Goal: Task Accomplishment & Management: Use online tool/utility

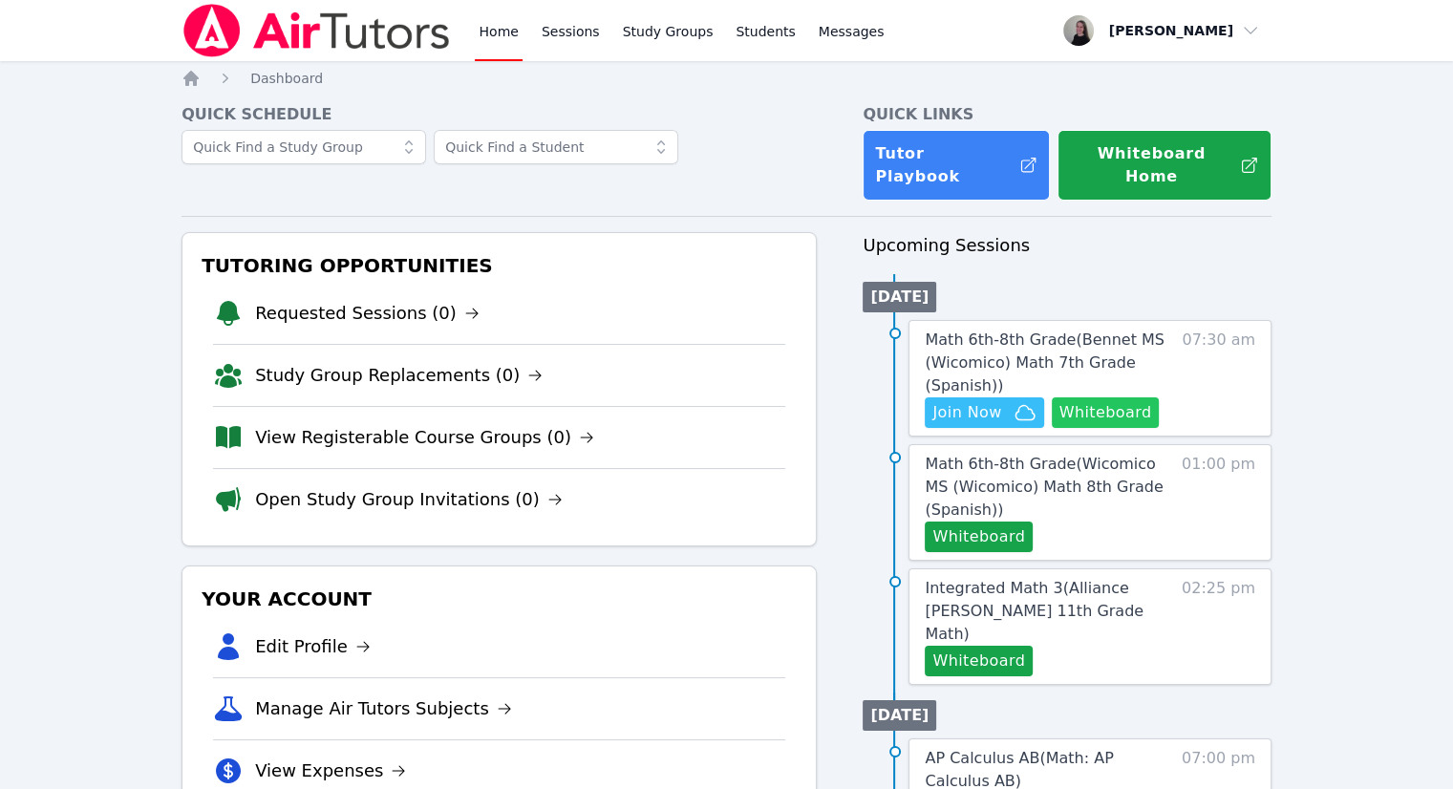
click at [1132, 402] on button "Whiteboard" at bounding box center [1106, 413] width 108 height 31
click at [578, 41] on link "Sessions" at bounding box center [571, 30] width 66 height 61
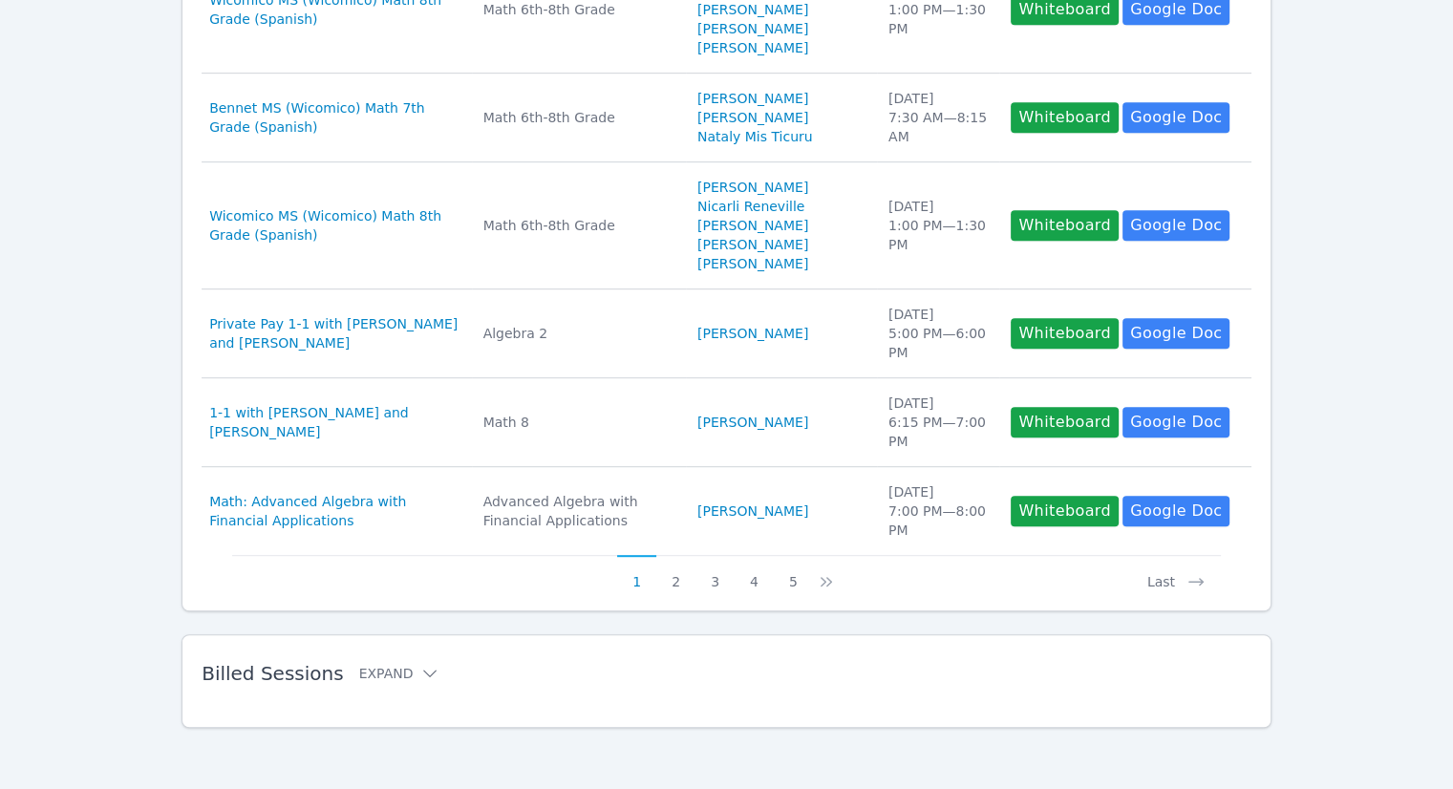
scroll to position [995, 0]
click at [682, 580] on button "2" at bounding box center [675, 573] width 39 height 36
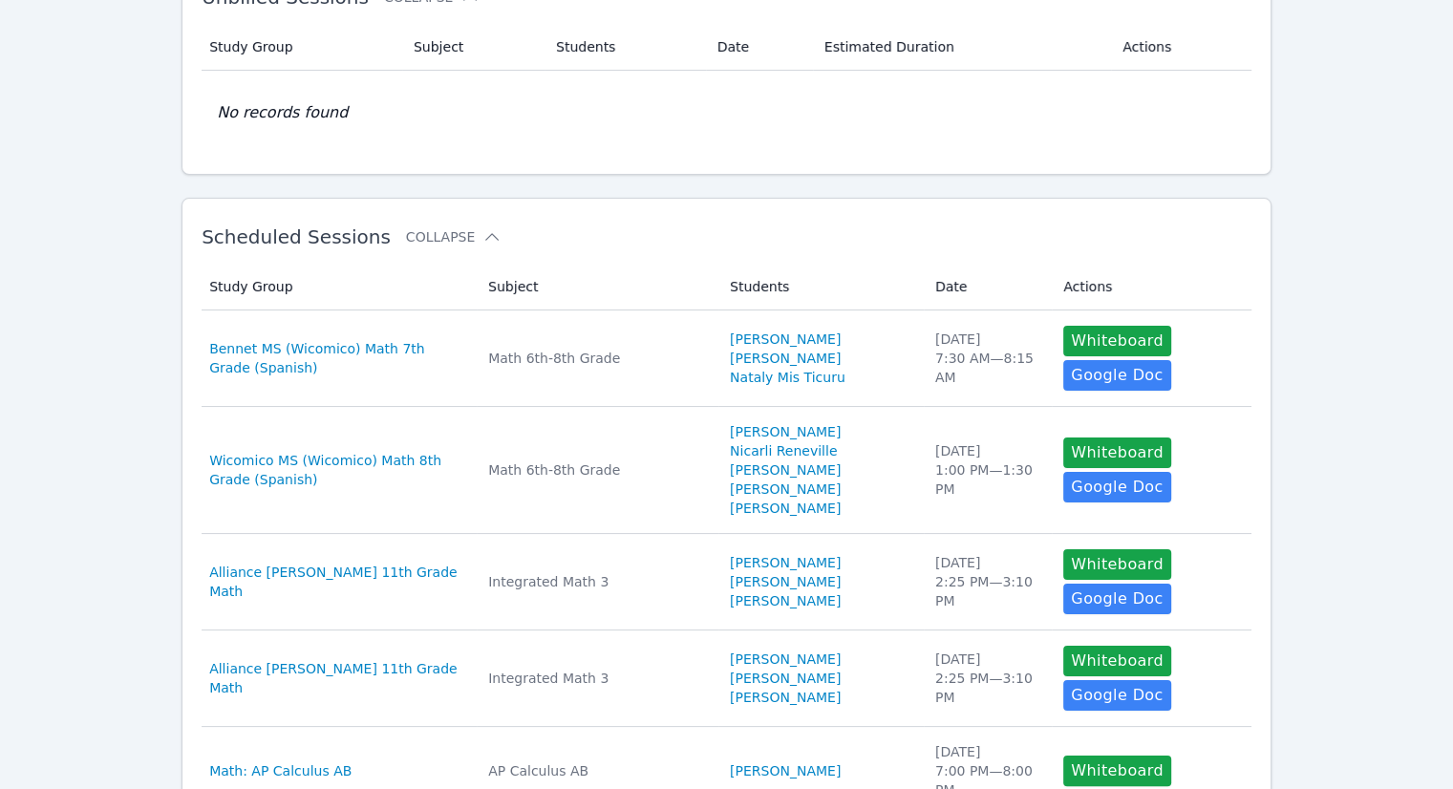
scroll to position [0, 0]
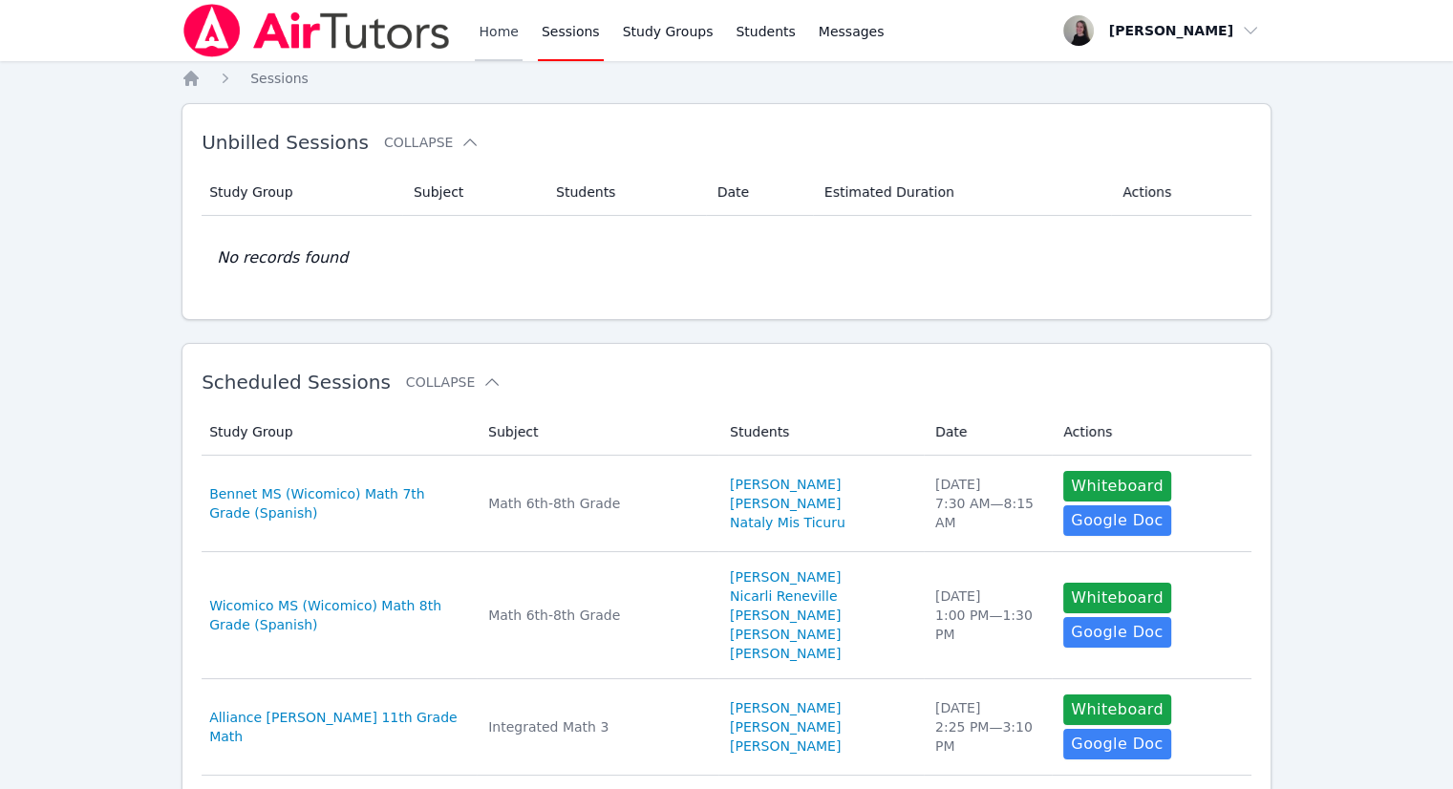
click at [504, 45] on link "Home" at bounding box center [498, 30] width 47 height 61
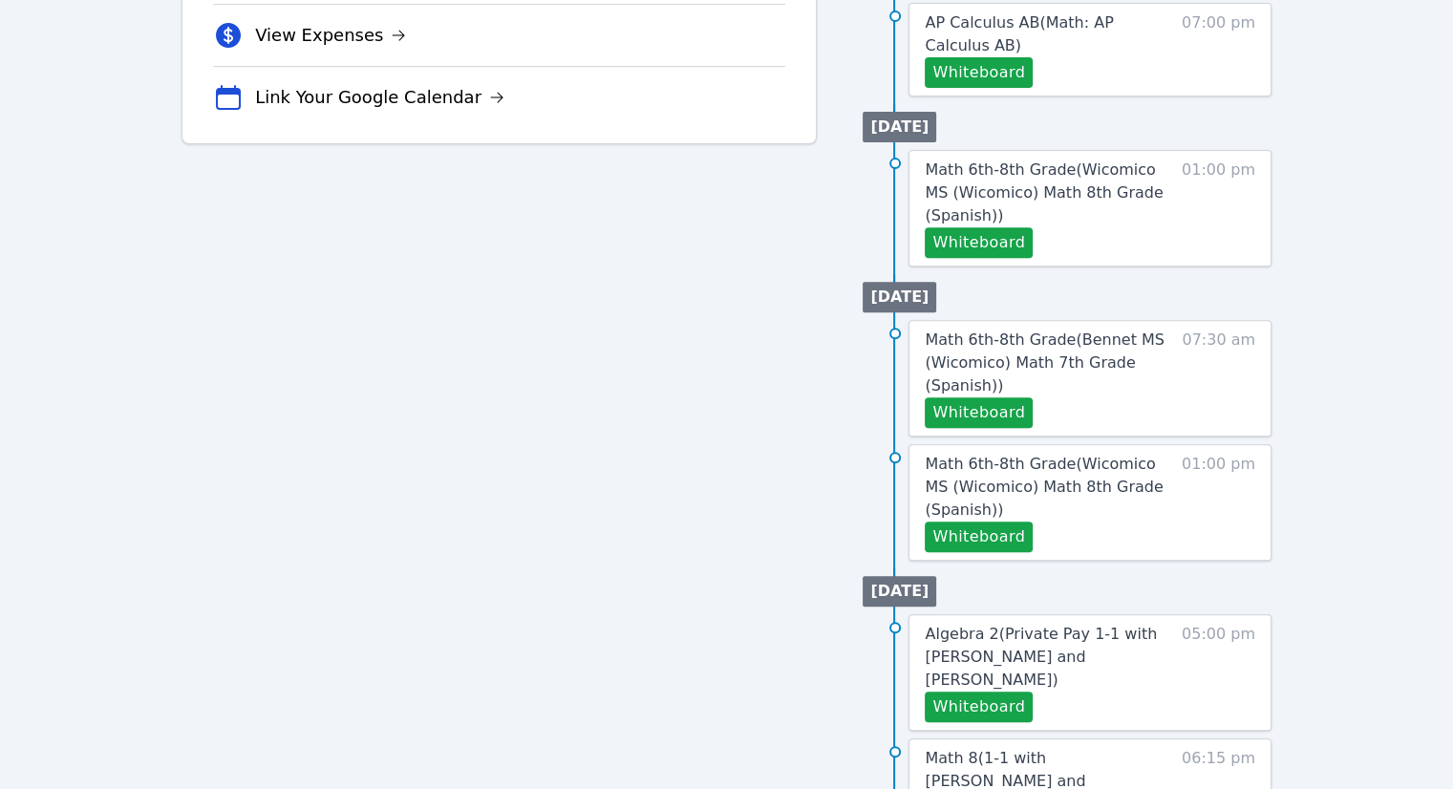
scroll to position [764, 0]
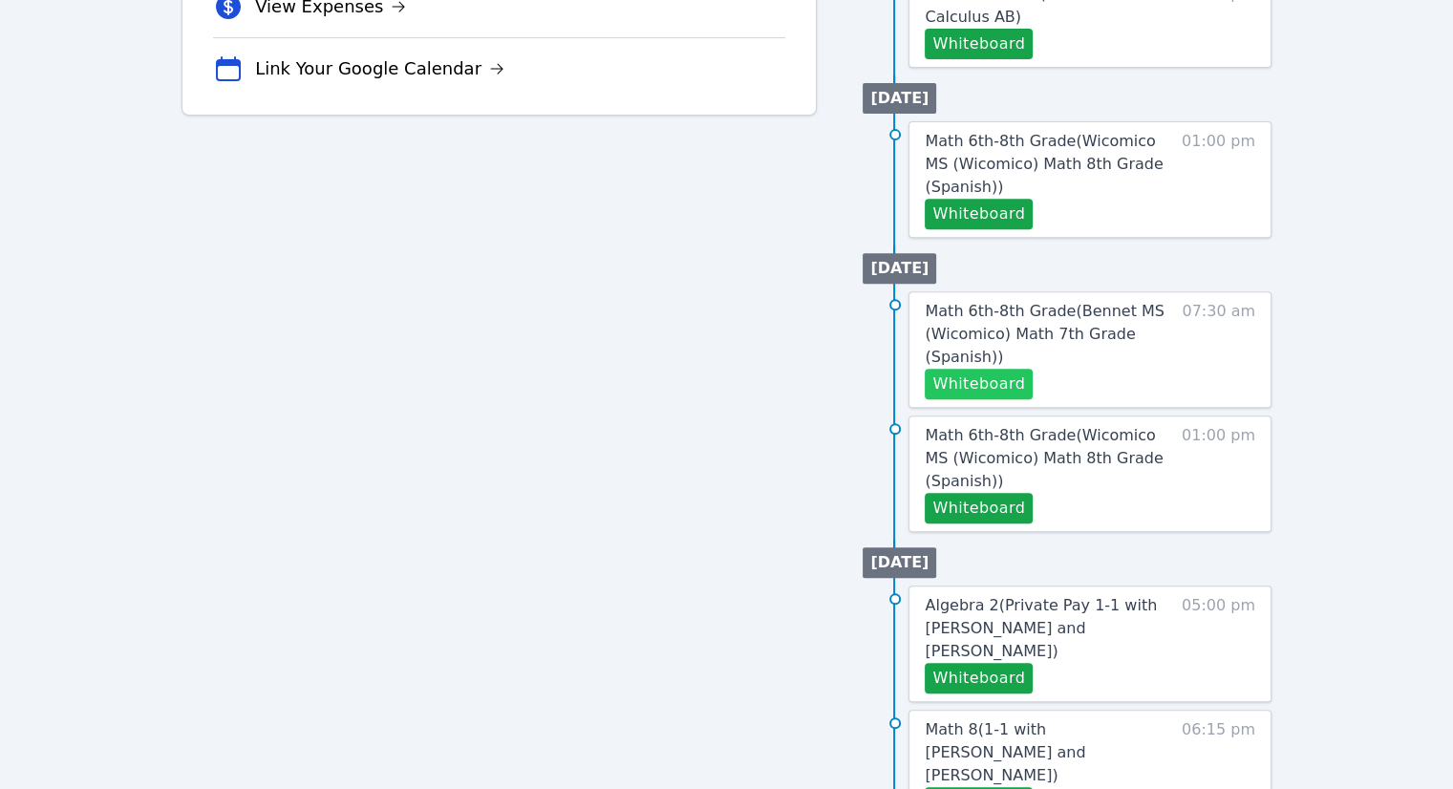
click at [968, 369] on button "Whiteboard" at bounding box center [979, 384] width 108 height 31
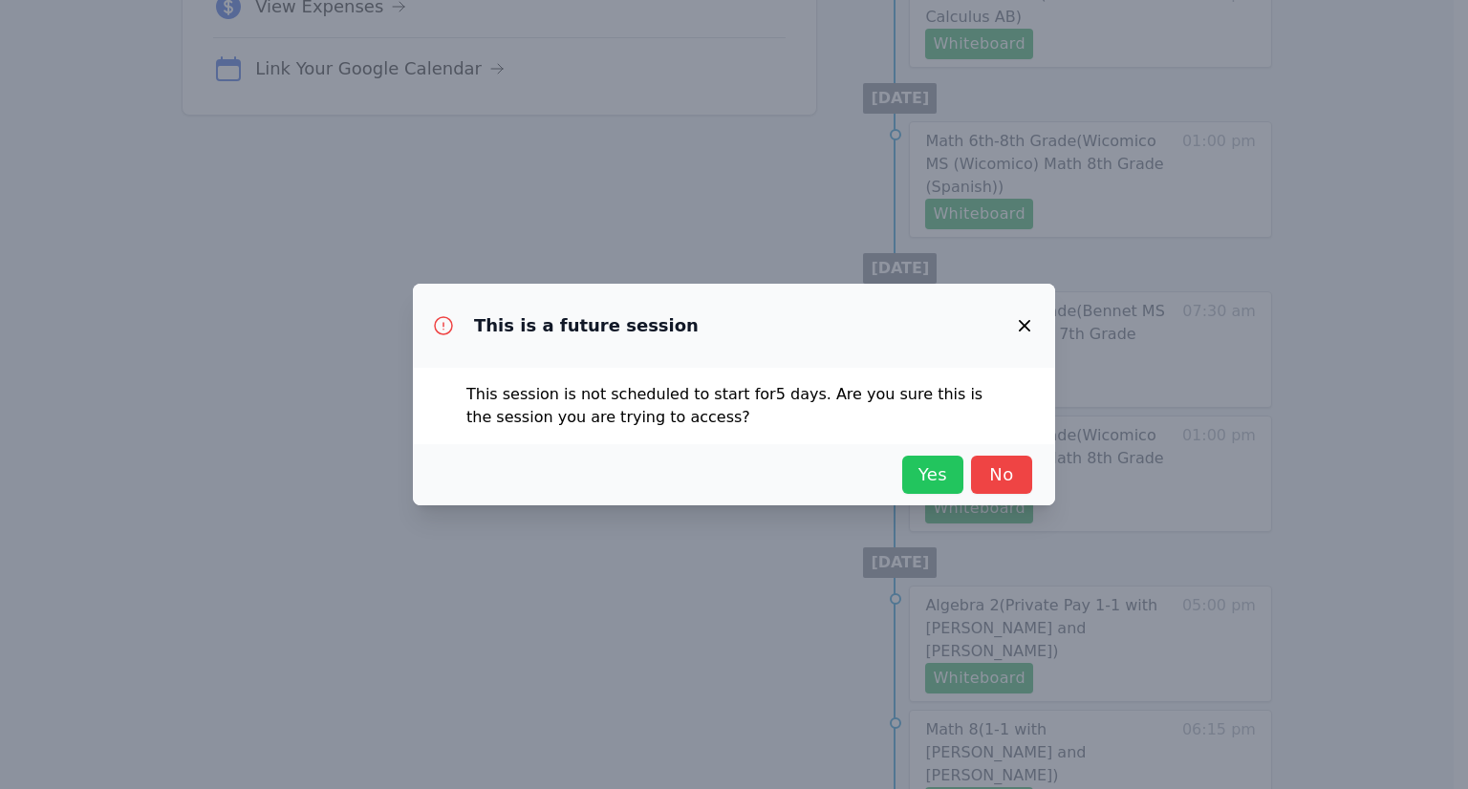
click at [934, 467] on span "Yes" at bounding box center [933, 475] width 42 height 27
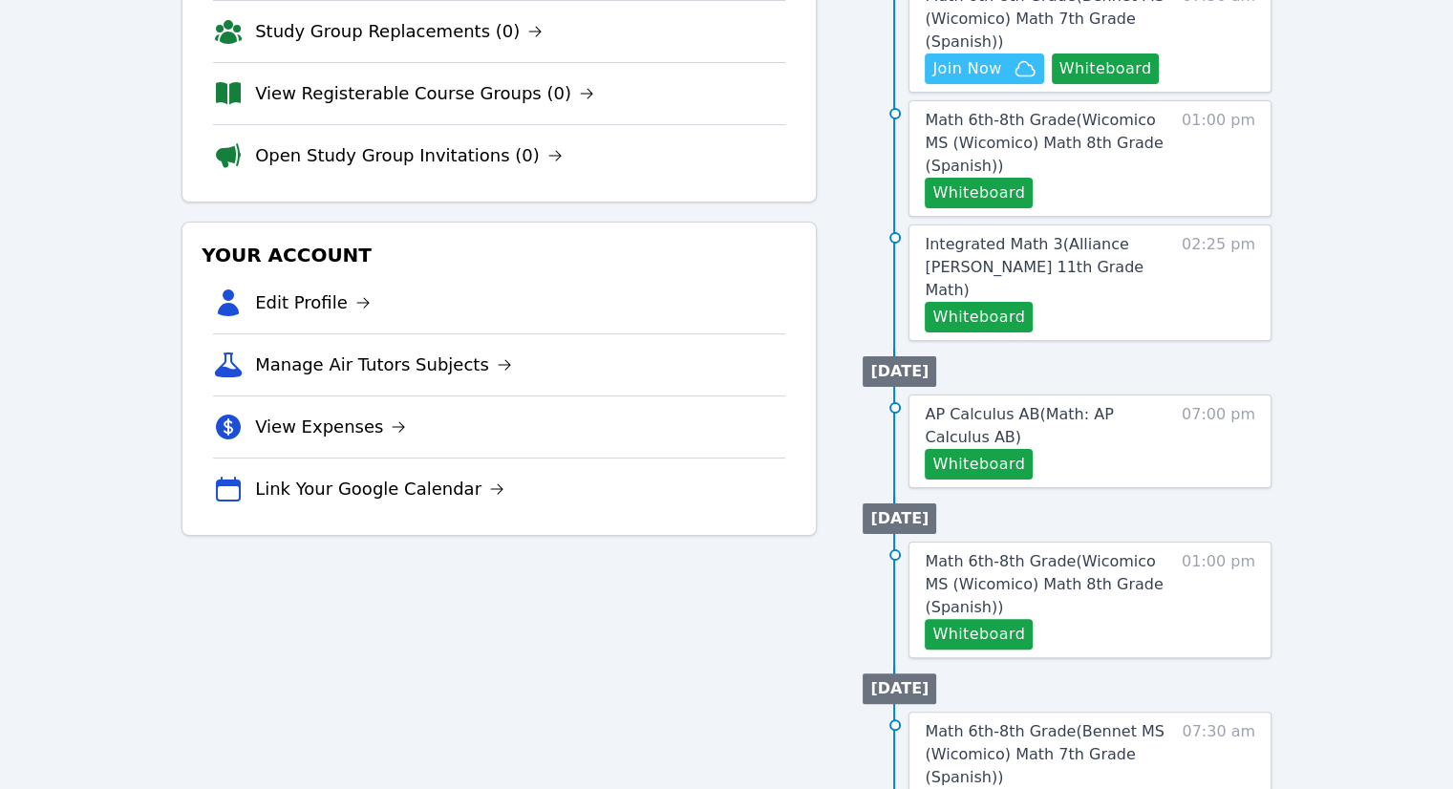
scroll to position [191, 0]
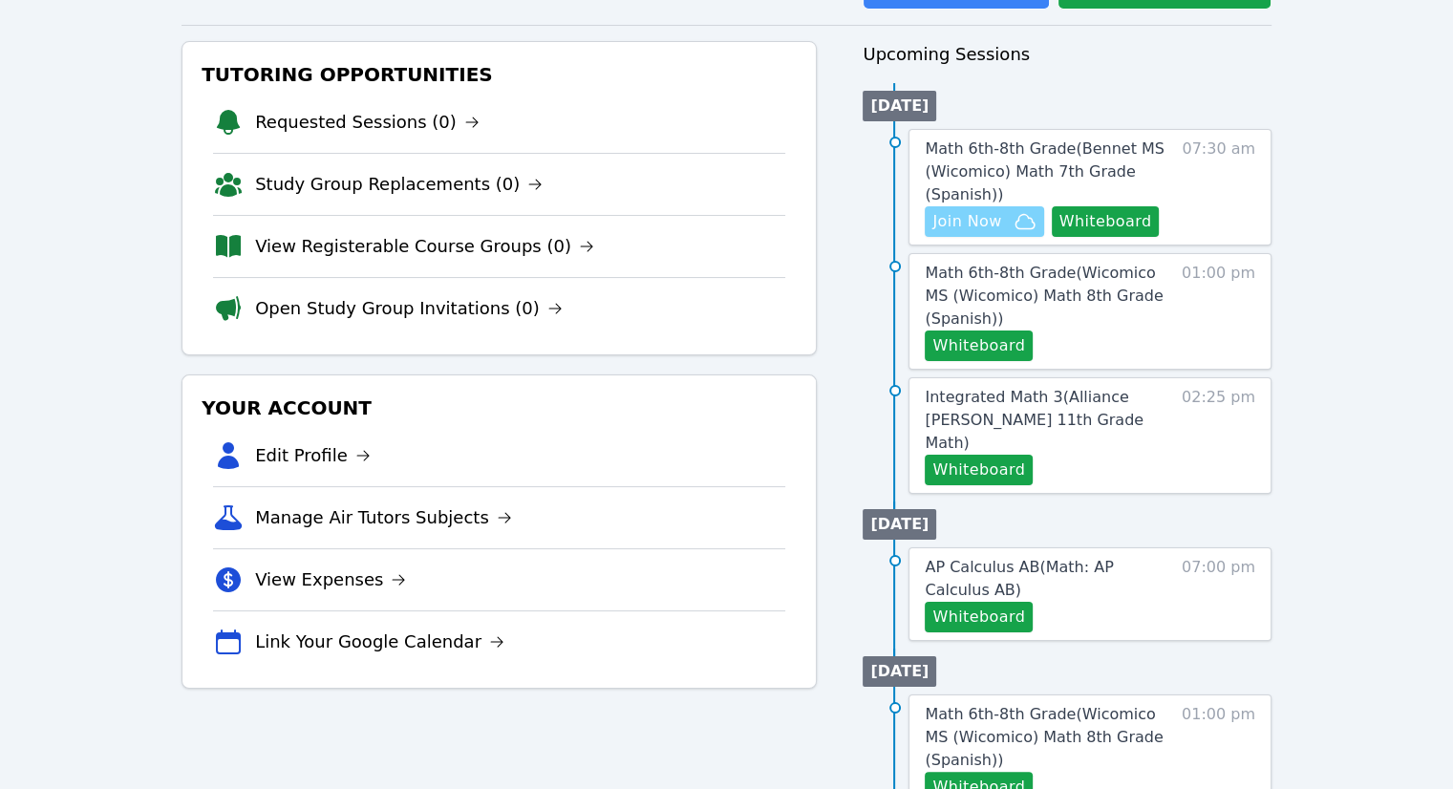
click at [969, 210] on span "Join Now" at bounding box center [967, 221] width 69 height 23
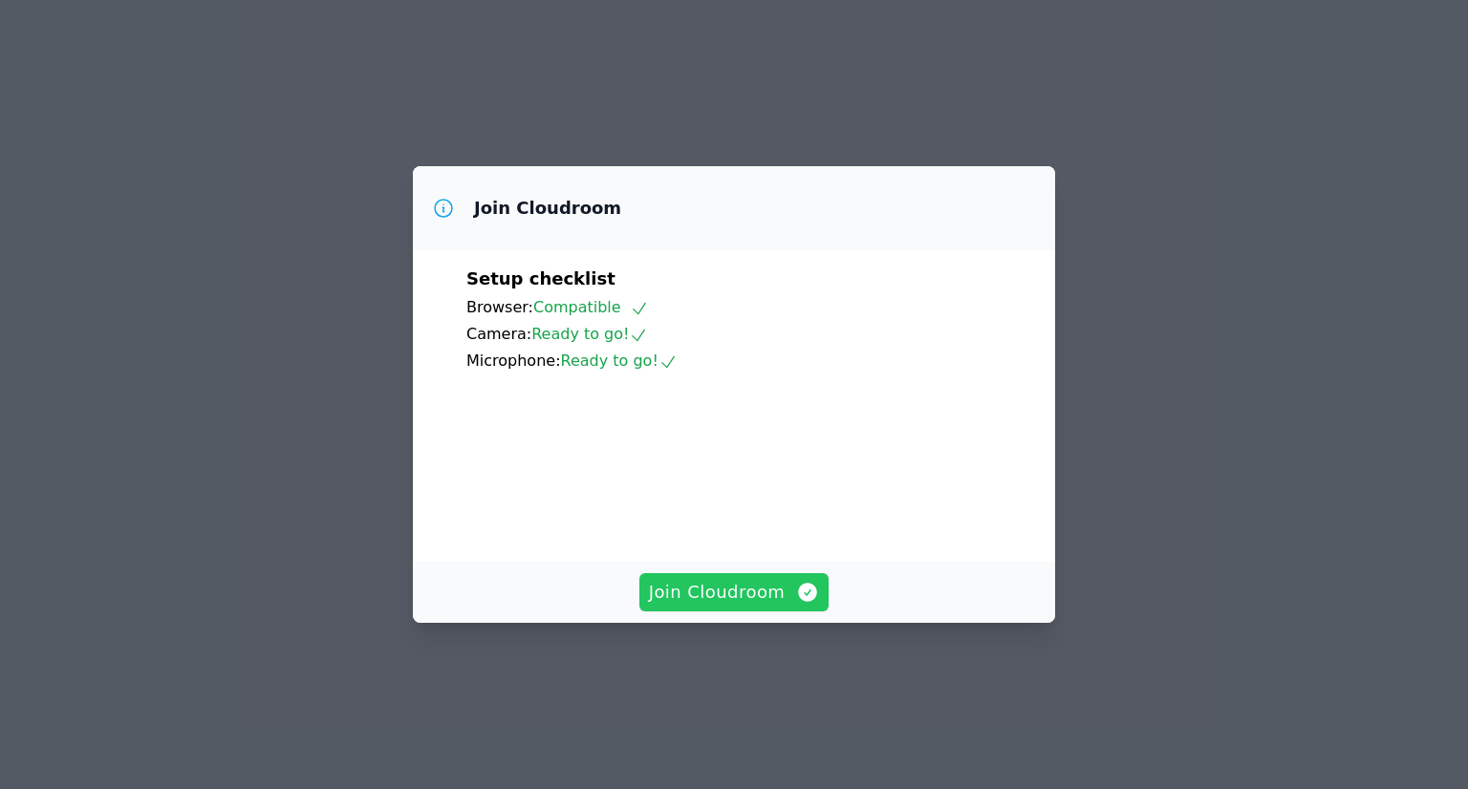
click at [702, 606] on span "Join Cloudroom" at bounding box center [734, 592] width 171 height 27
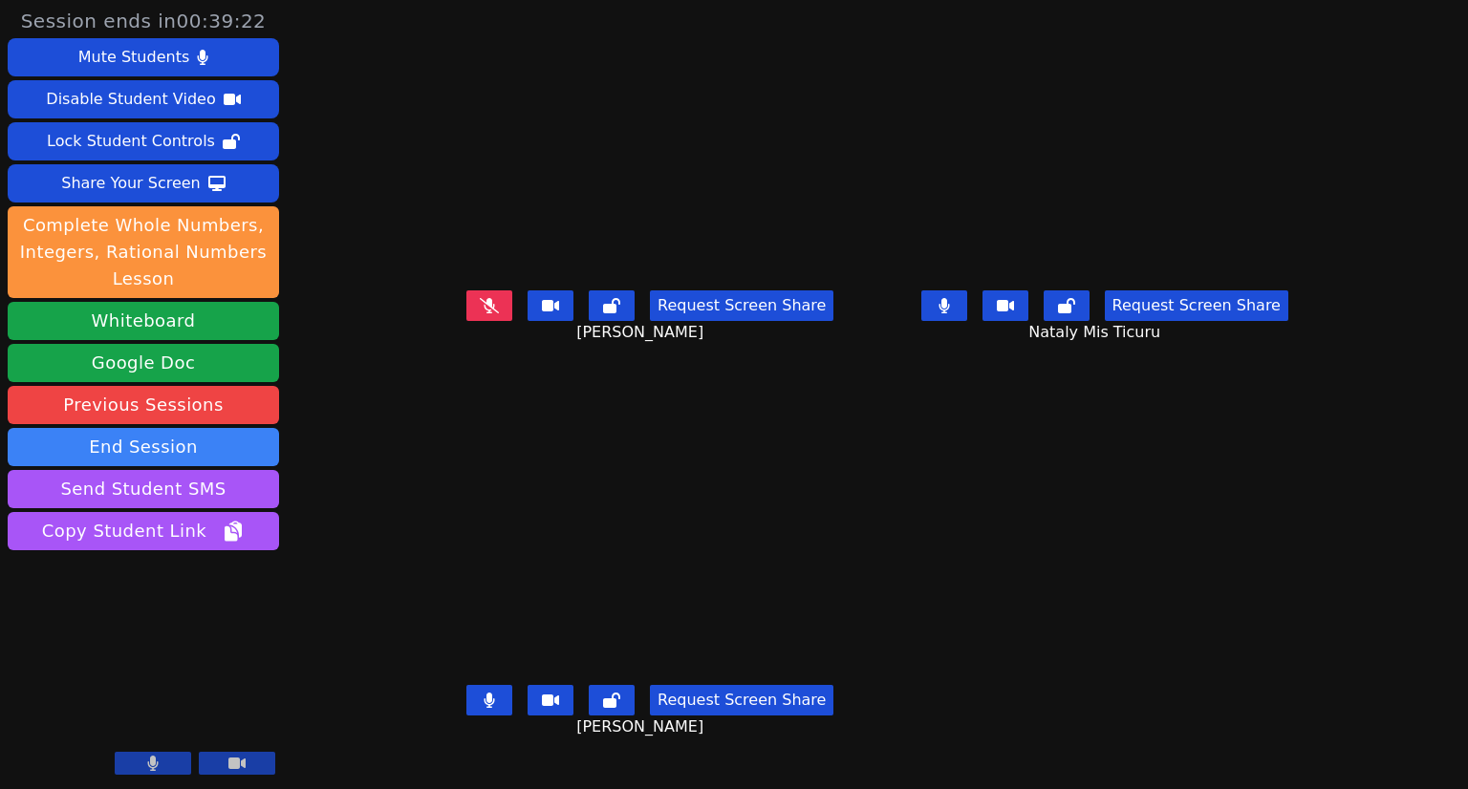
click at [466, 716] on button at bounding box center [489, 700] width 46 height 31
click at [484, 708] on icon at bounding box center [489, 700] width 11 height 15
click at [466, 702] on button at bounding box center [489, 700] width 46 height 31
click at [466, 700] on button at bounding box center [489, 700] width 46 height 31
click at [466, 712] on button at bounding box center [489, 700] width 46 height 31
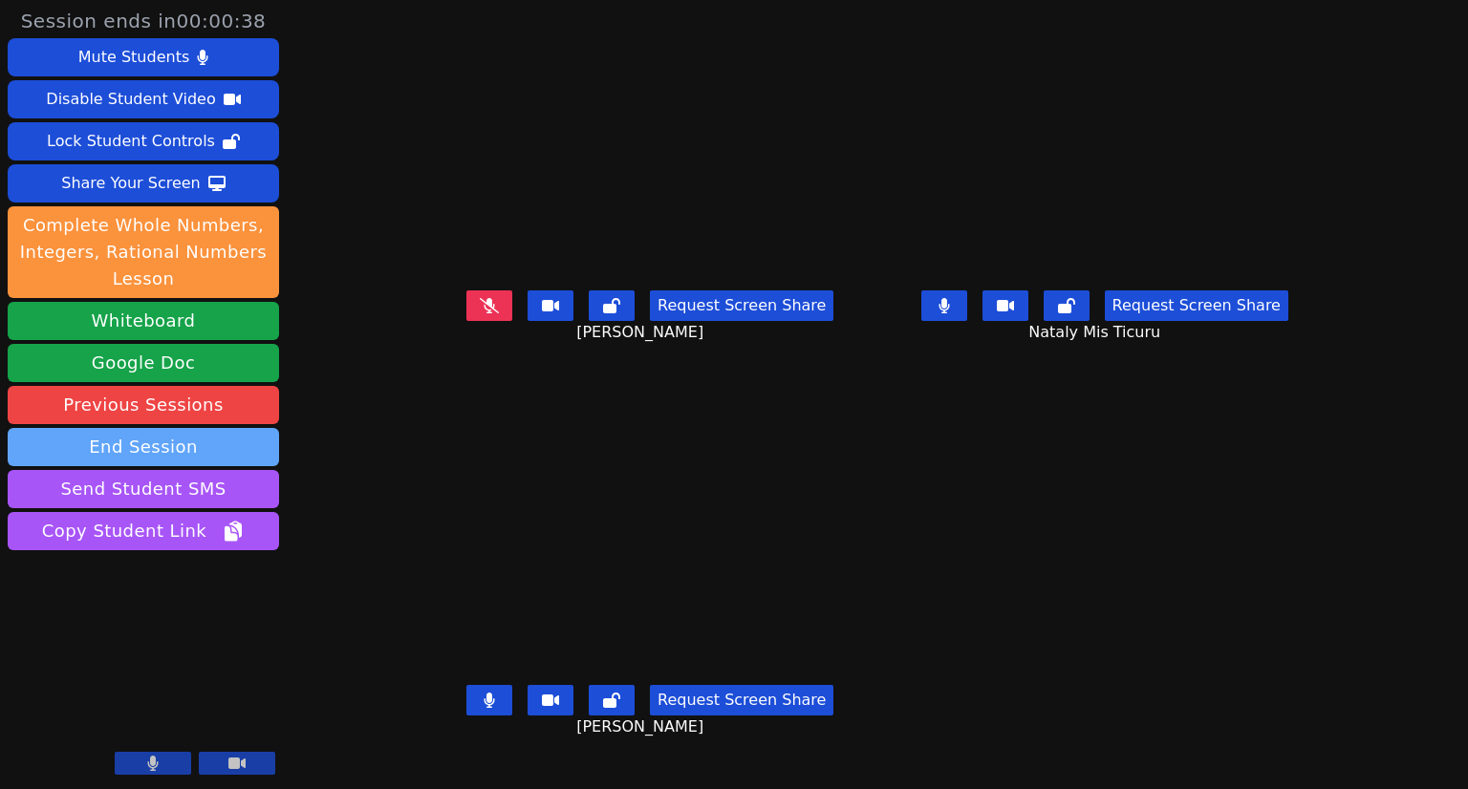
click at [195, 456] on button "End Session" at bounding box center [143, 447] width 271 height 38
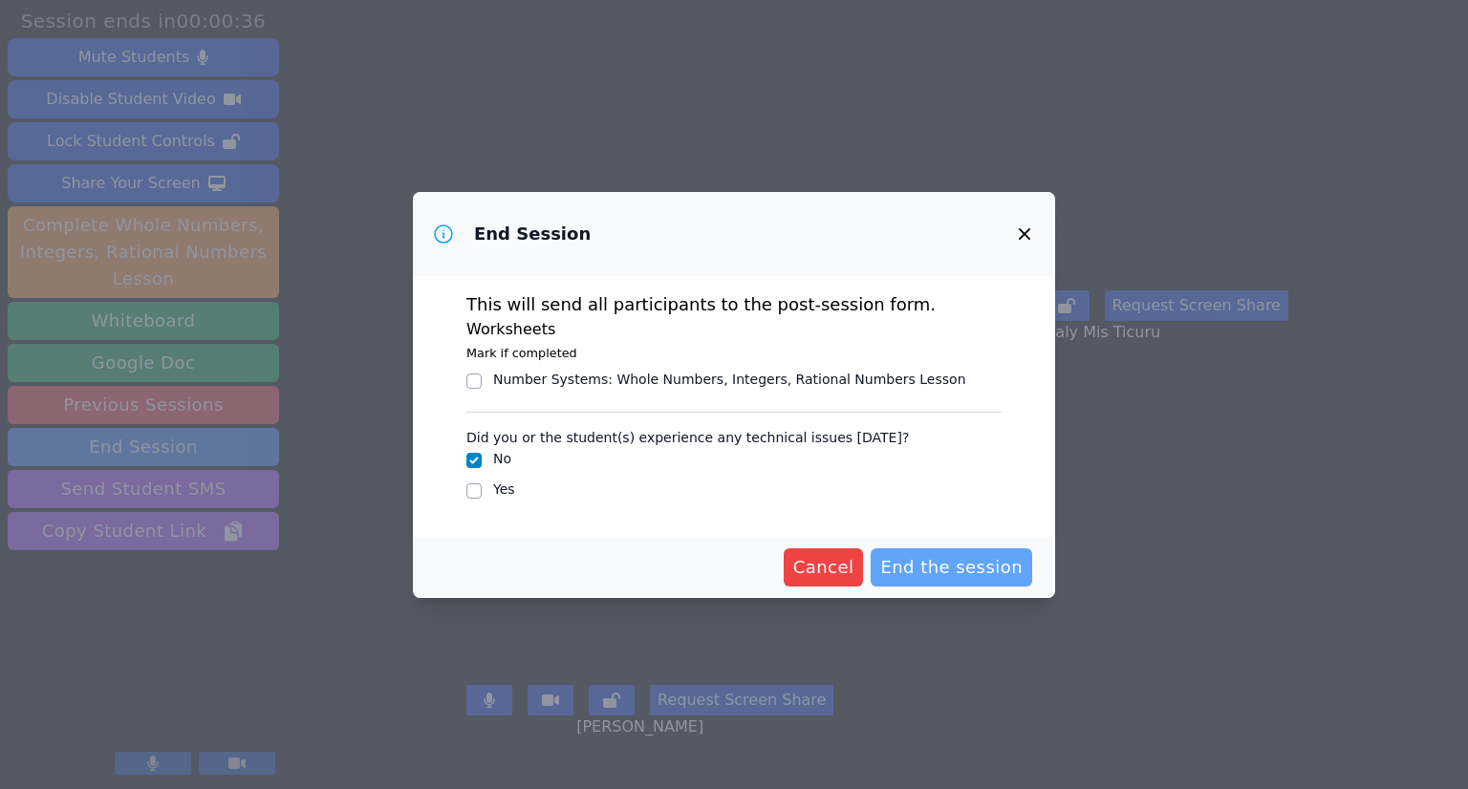
click at [969, 574] on span "End the session" at bounding box center [951, 567] width 142 height 27
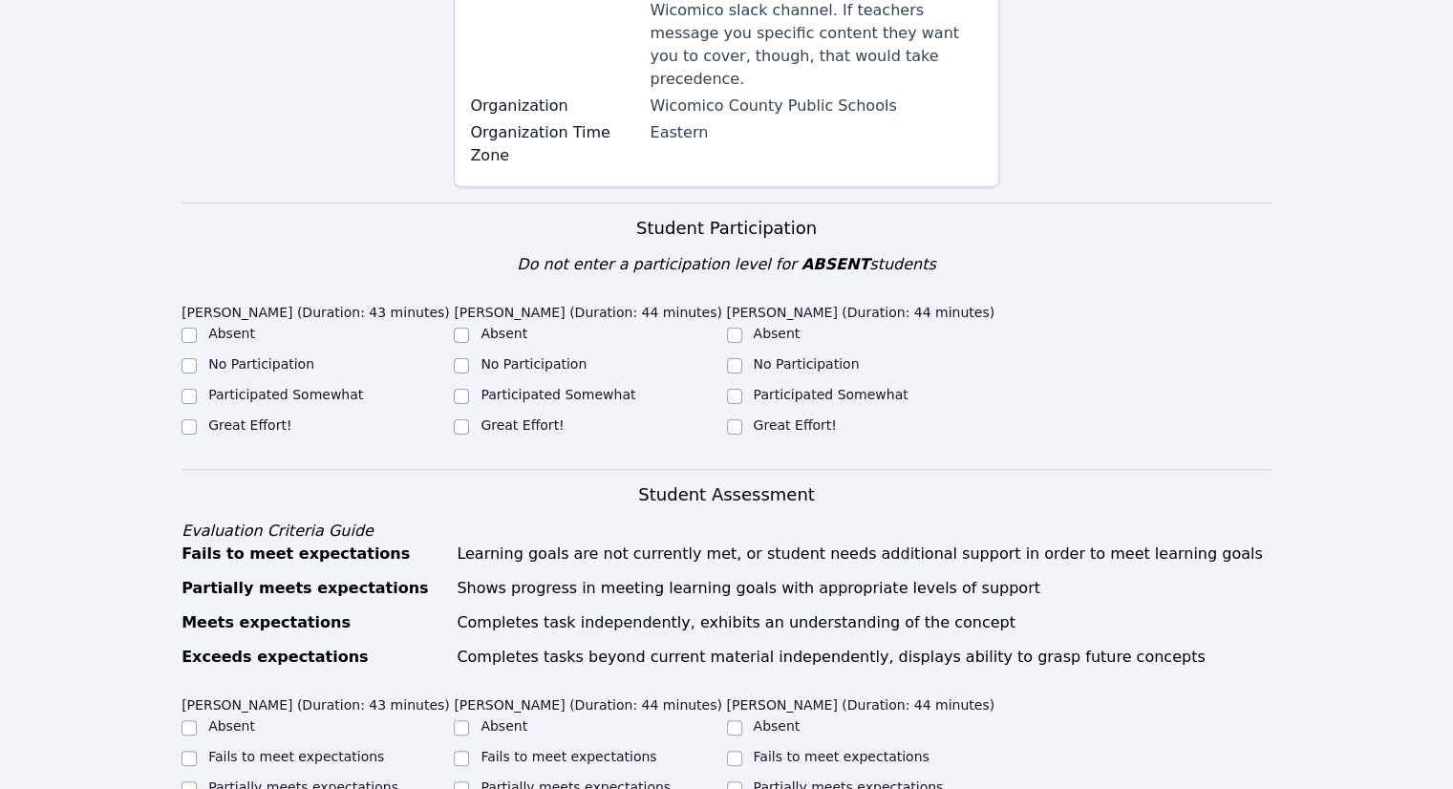
scroll to position [478, 0]
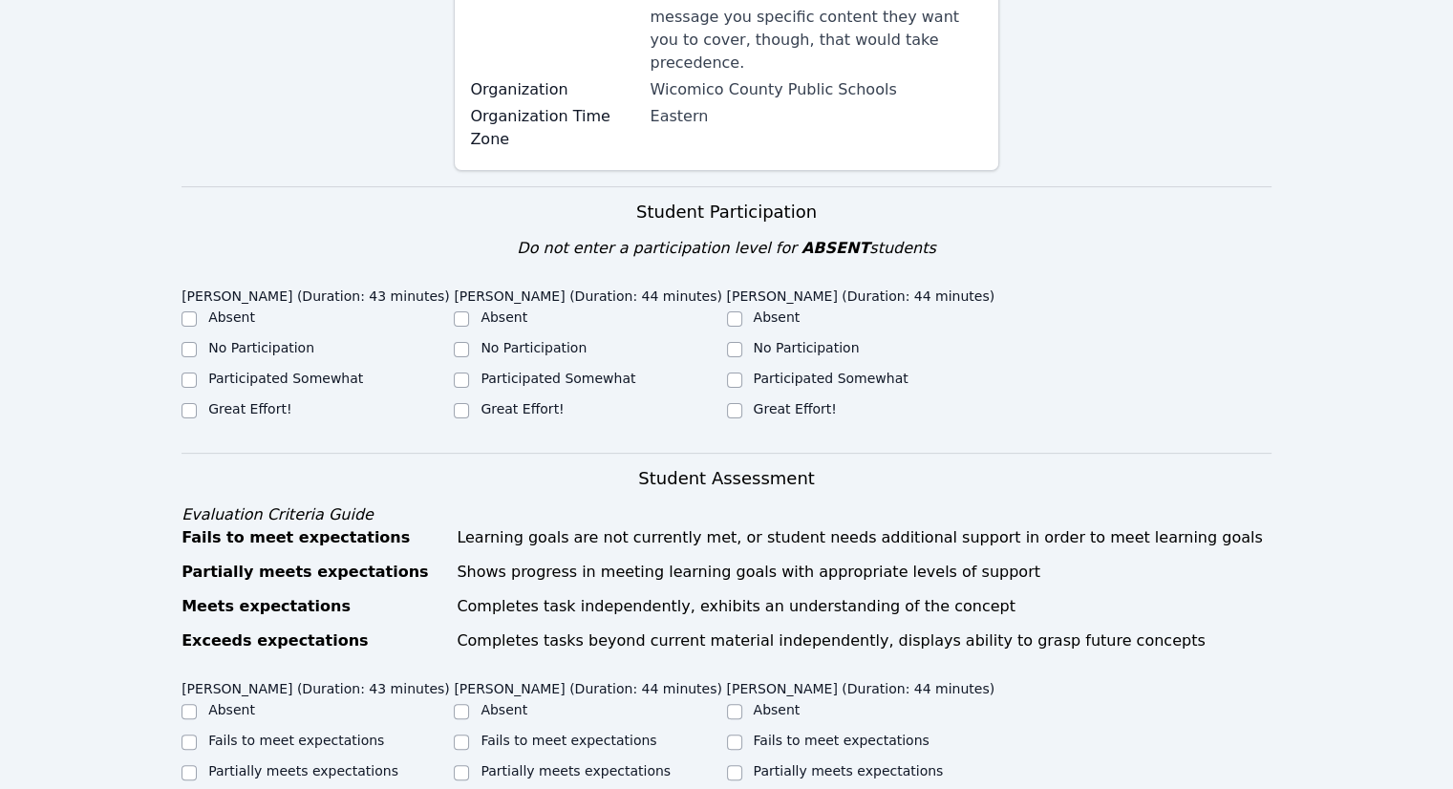
click at [266, 371] on label "Participated Somewhat" at bounding box center [285, 378] width 155 height 15
click at [197, 373] on input "Participated Somewhat" at bounding box center [189, 380] width 15 height 15
checkbox input "true"
click at [565, 369] on div "Participated Somewhat" at bounding box center [590, 380] width 272 height 23
click at [565, 371] on label "Participated Somewhat" at bounding box center [558, 378] width 155 height 15
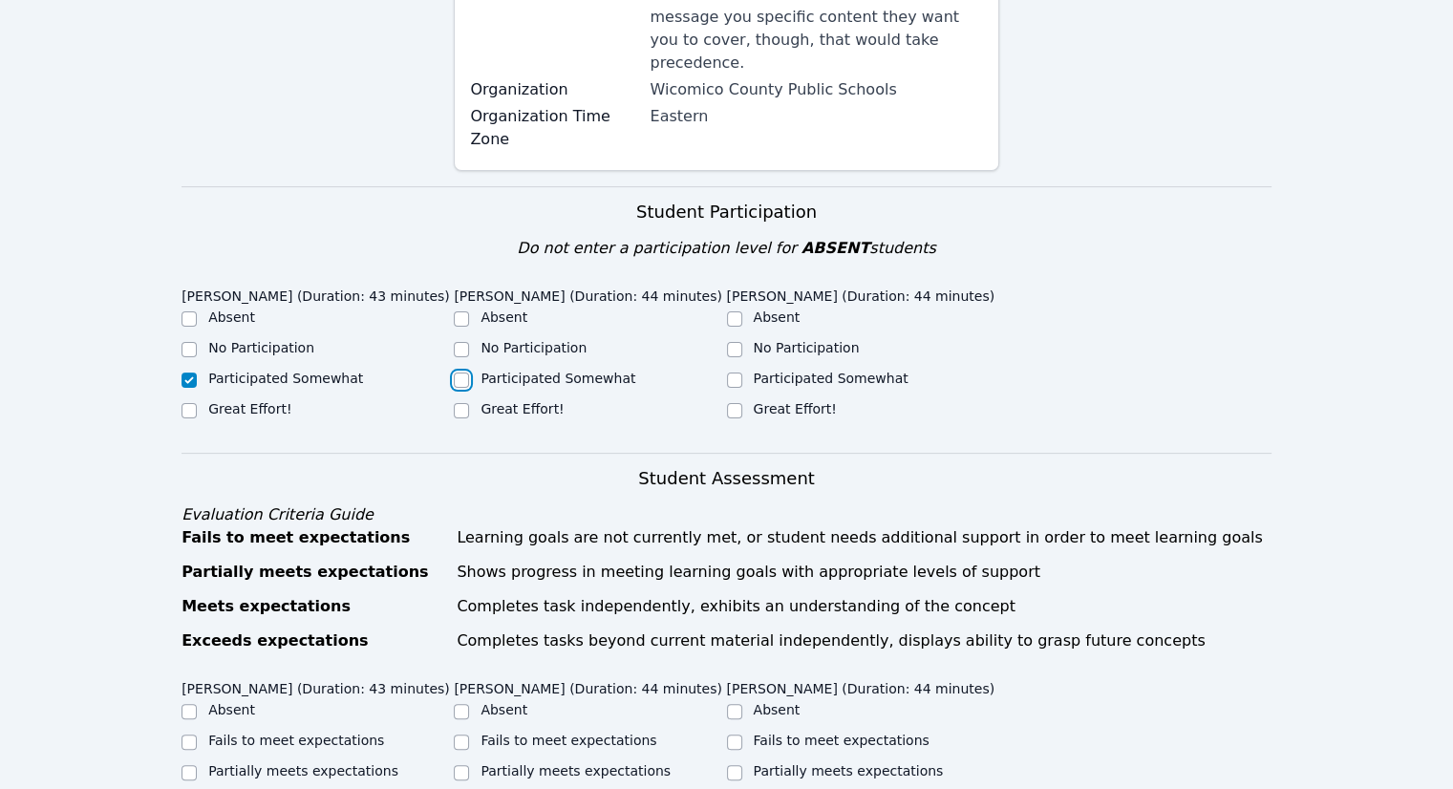
click at [469, 373] on input "Participated Somewhat" at bounding box center [461, 380] width 15 height 15
checkbox input "true"
click at [792, 371] on label "Participated Somewhat" at bounding box center [831, 378] width 155 height 15
click at [742, 373] on input "Participated Somewhat" at bounding box center [734, 380] width 15 height 15
checkbox input "true"
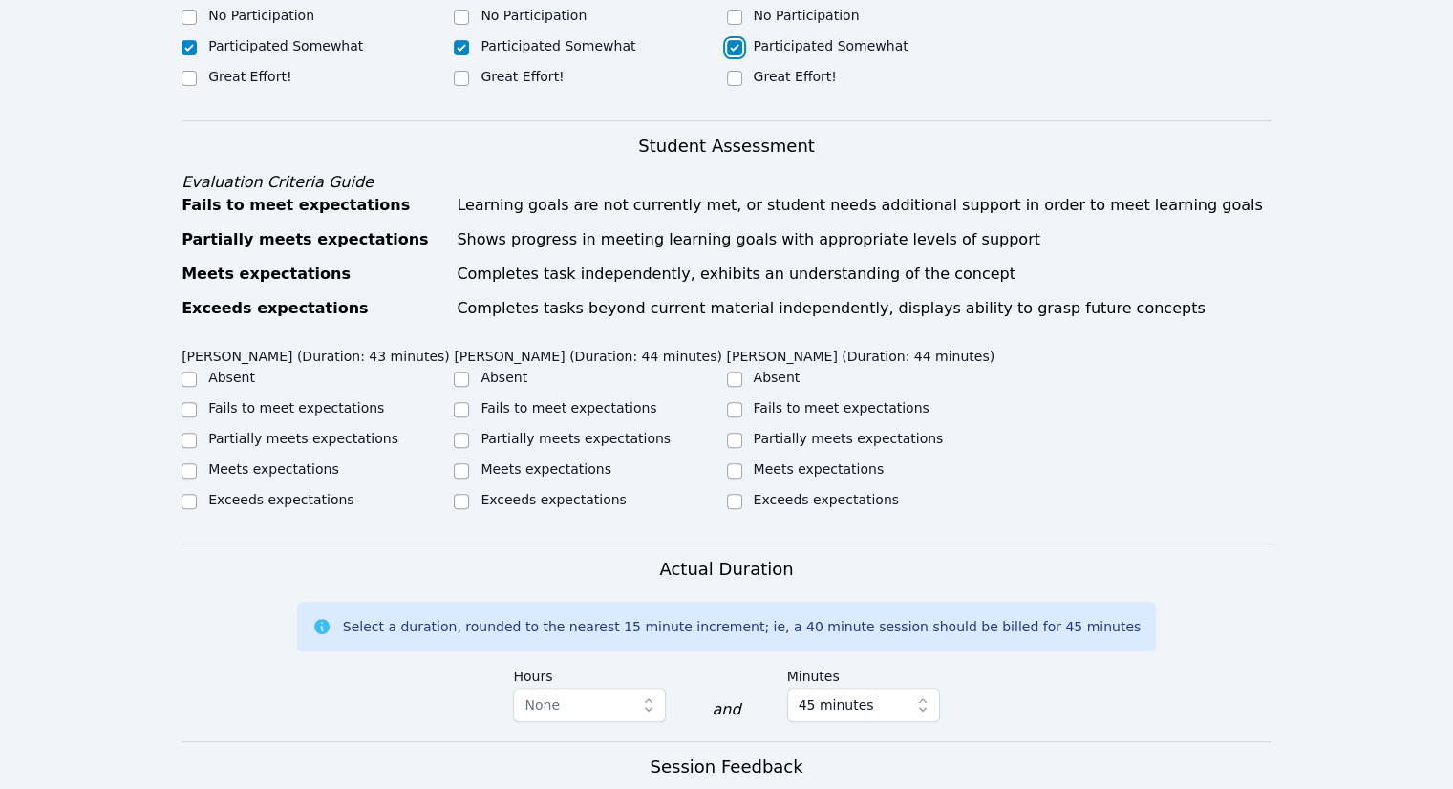
scroll to position [860, 0]
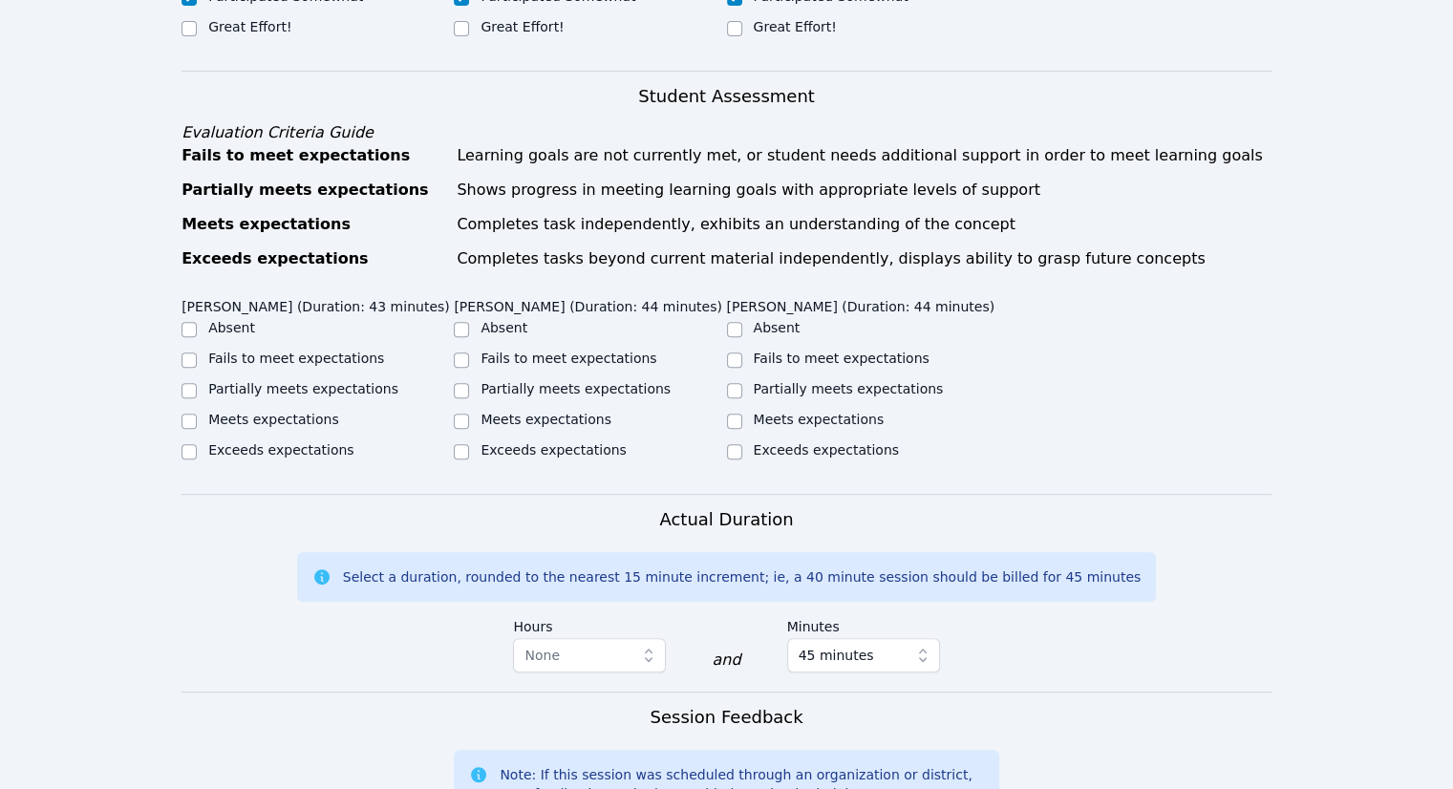
click at [290, 381] on label "Partially meets expectations" at bounding box center [303, 388] width 190 height 15
click at [197, 383] on input "Partially meets expectations" at bounding box center [189, 390] width 15 height 15
checkbox input "true"
click at [525, 381] on label "Partially meets expectations" at bounding box center [576, 388] width 190 height 15
click at [469, 383] on input "Partially meets expectations" at bounding box center [461, 390] width 15 height 15
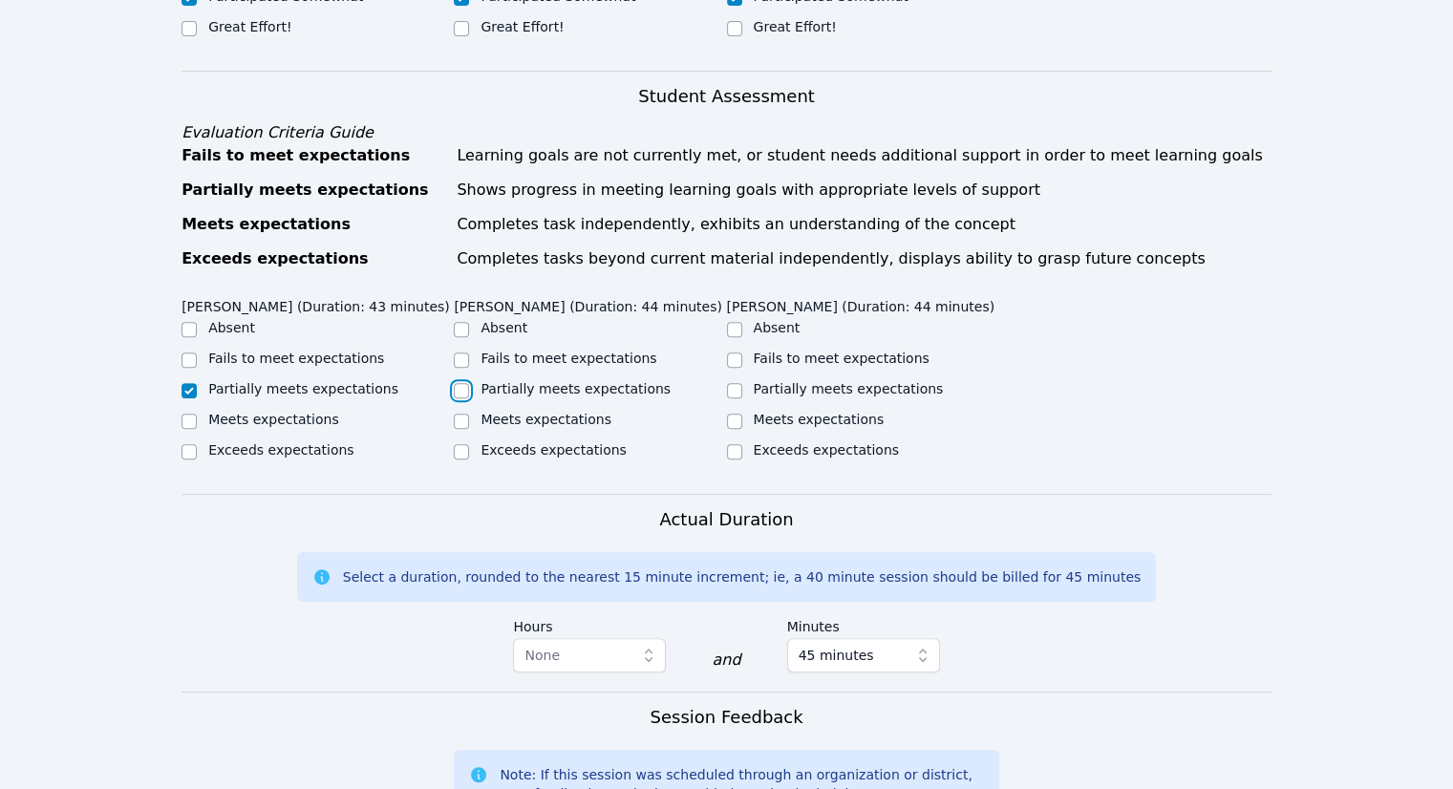
checkbox input "true"
click at [784, 381] on label "Partially meets expectations" at bounding box center [849, 388] width 190 height 15
click at [738, 379] on div at bounding box center [734, 390] width 15 height 23
click at [738, 383] on input "Partially meets expectations" at bounding box center [734, 390] width 15 height 15
checkbox input "true"
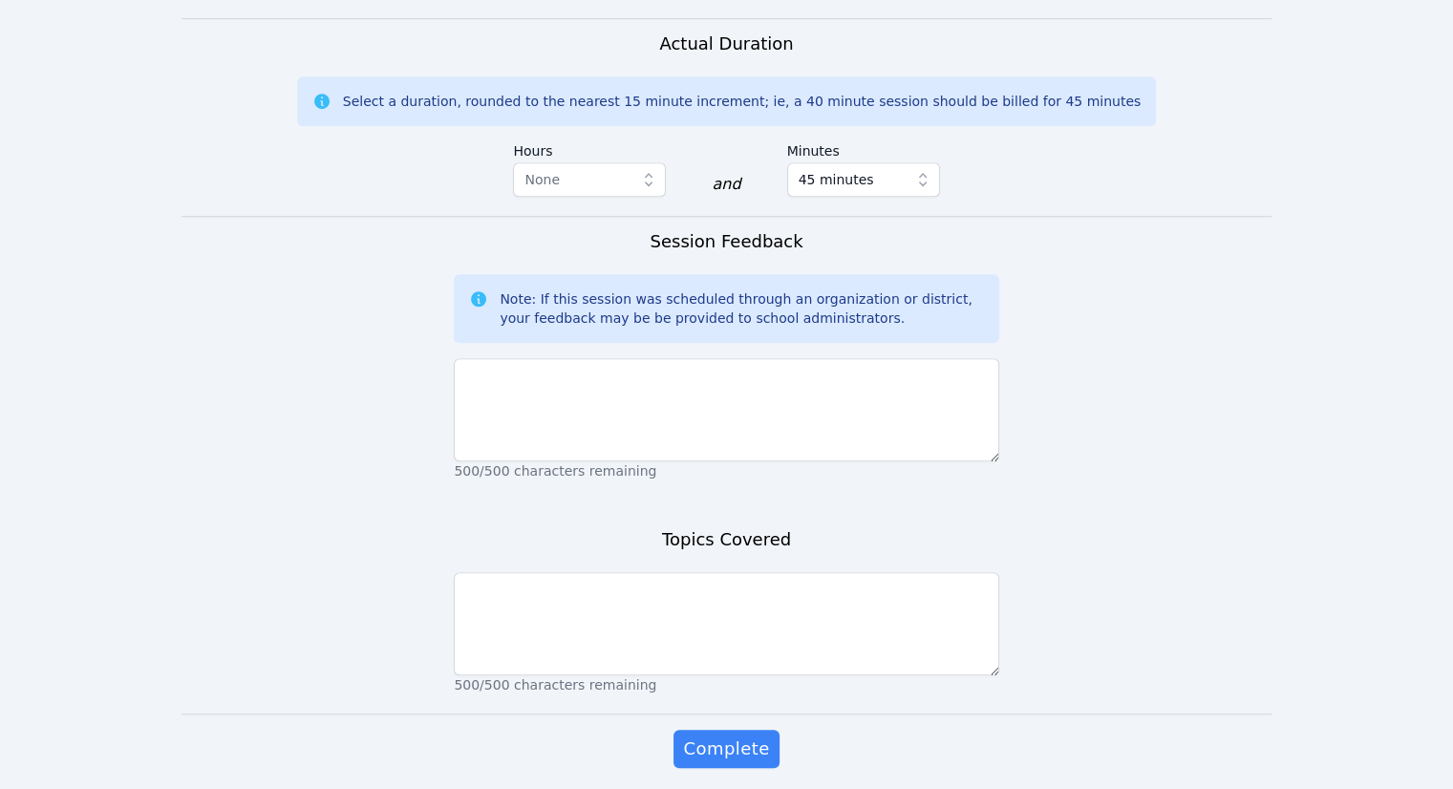
scroll to position [1338, 0]
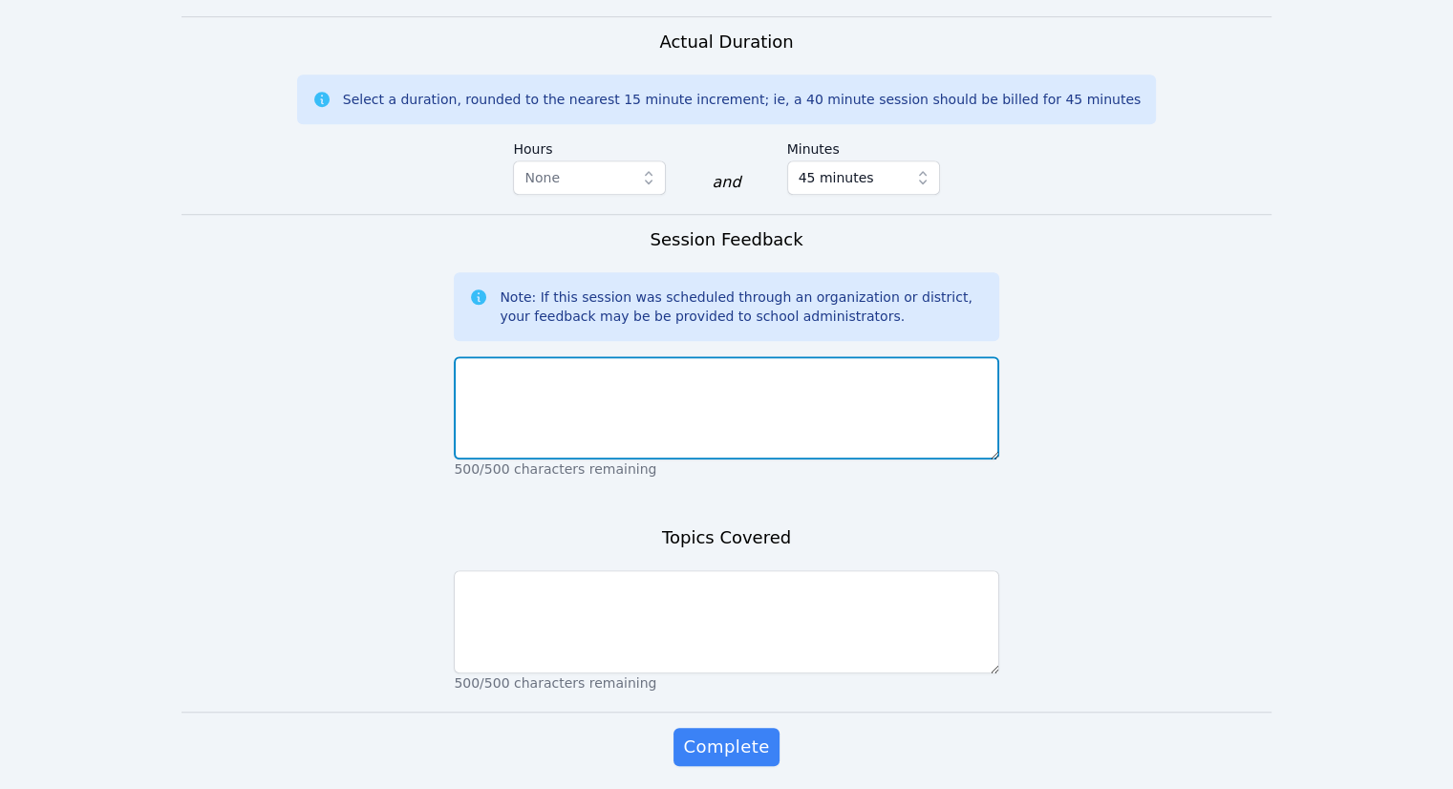
click at [744, 381] on textarea at bounding box center [726, 407] width 545 height 103
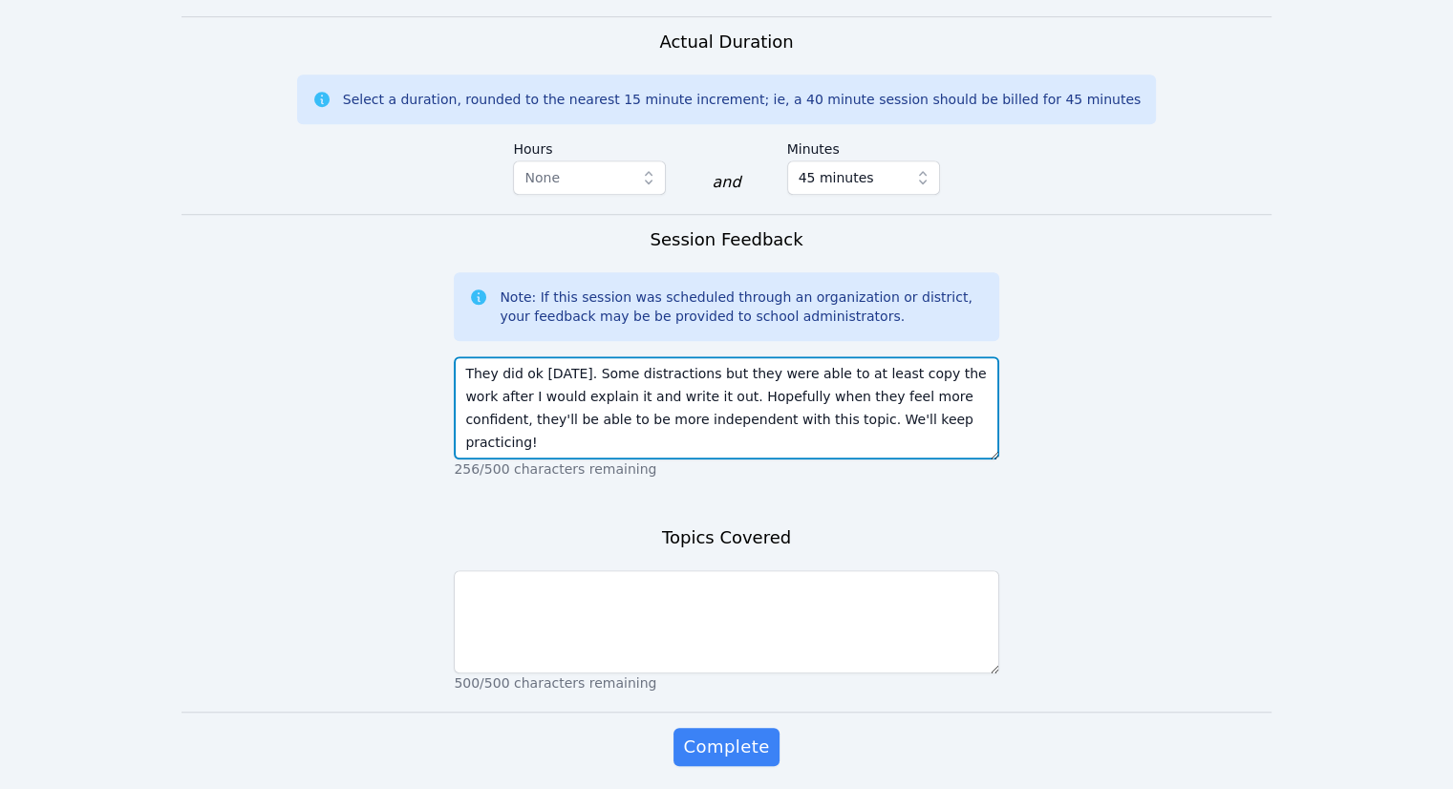
type textarea "They did ok [DATE]. Some distractions but they were able to at least copy the w…"
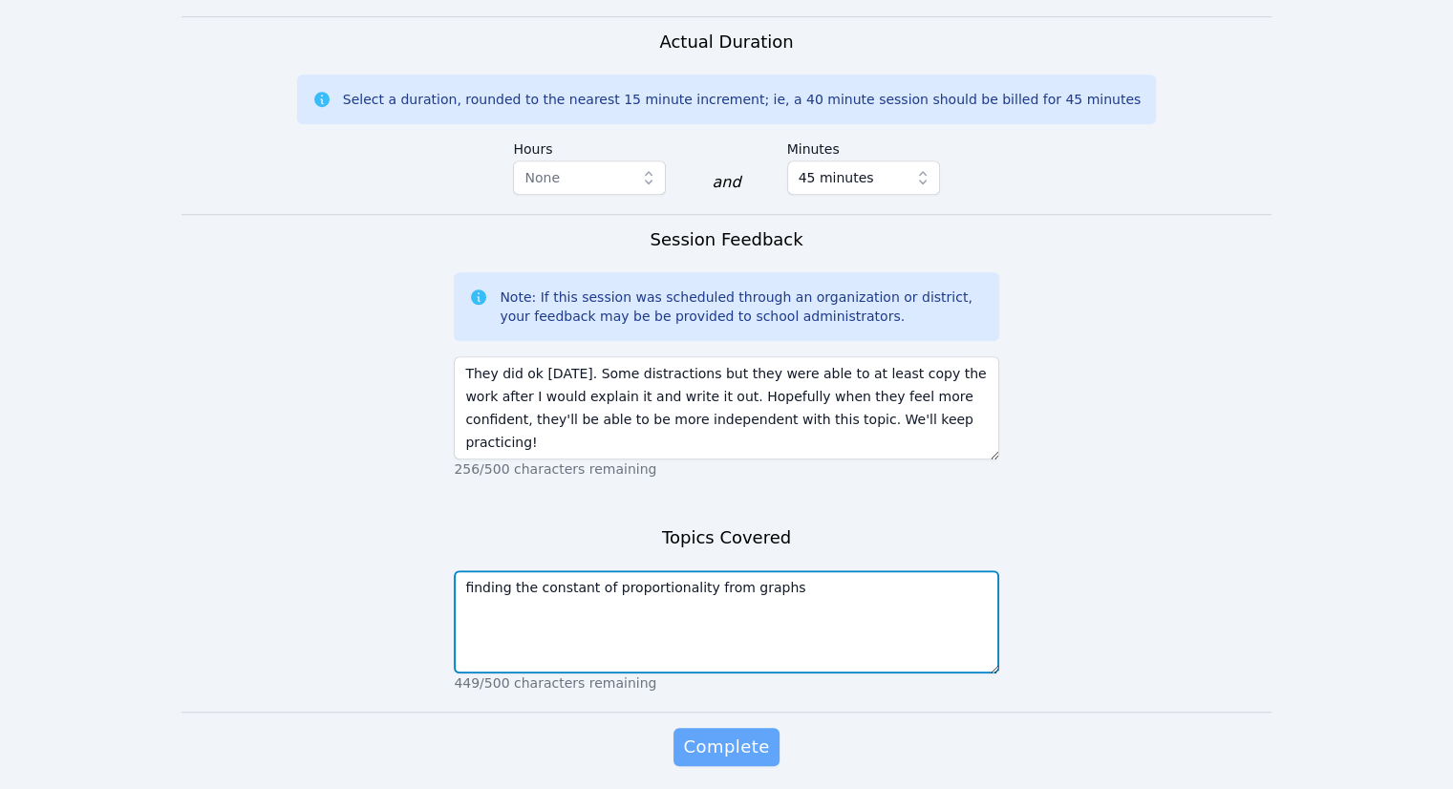
type textarea "finding the constant of proportionality from graphs"
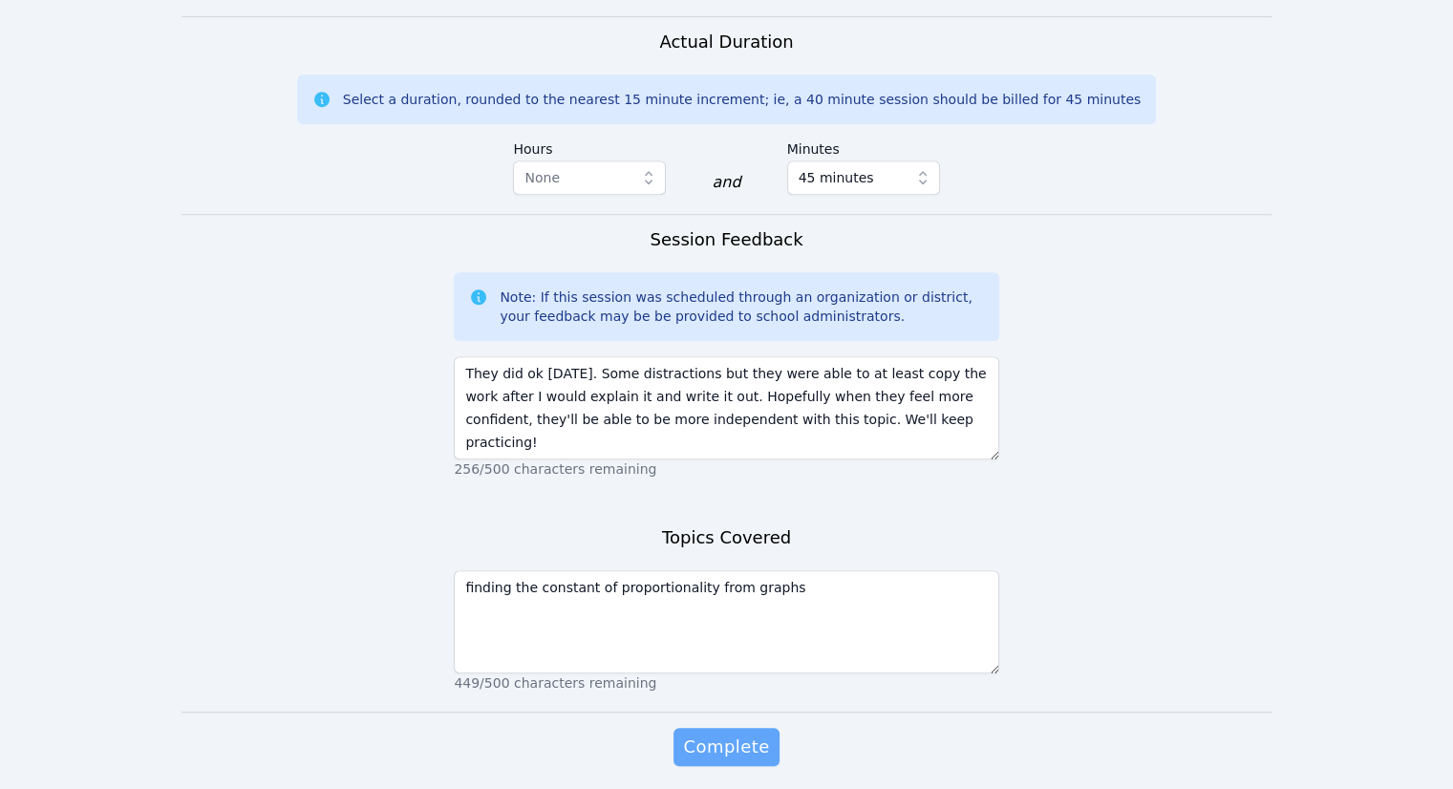
click at [761, 734] on span "Complete" at bounding box center [726, 747] width 86 height 27
